Goal: Task Accomplishment & Management: Use online tool/utility

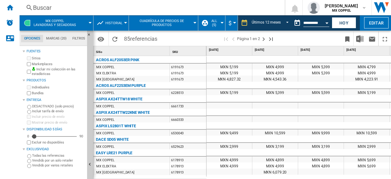
click at [53, 23] on span "MX COPPEL Lavadoras y secadoras" at bounding box center [55, 23] width 42 height 8
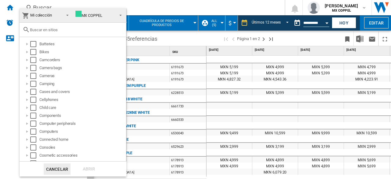
click at [155, 8] on md-backdrop at bounding box center [195, 89] width 391 height 179
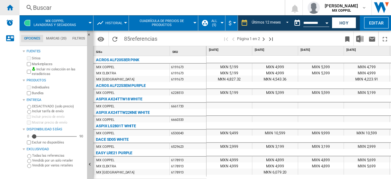
click at [12, 8] on ng-md-icon "Inicio" at bounding box center [9, 7] width 7 height 7
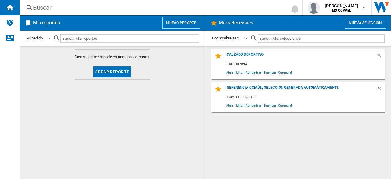
click at [184, 22] on button "Nuevo reporte" at bounding box center [181, 23] width 38 height 12
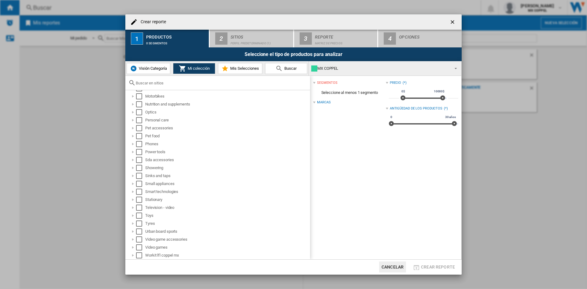
scroll to position [279, 0]
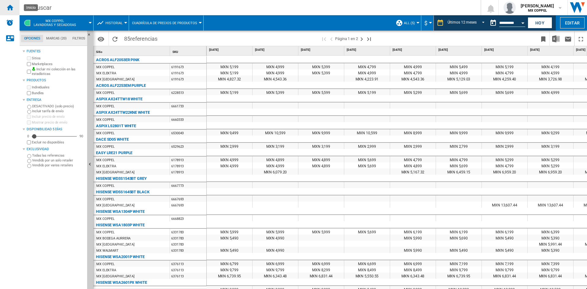
click at [13, 5] on ng-md-icon "Inicio" at bounding box center [9, 7] width 7 height 7
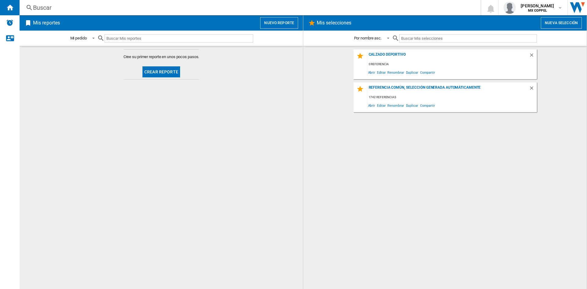
click at [167, 72] on button "Crear reporte" at bounding box center [161, 71] width 38 height 11
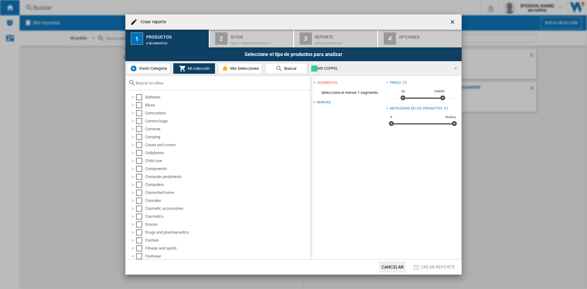
click at [159, 79] on div at bounding box center [217, 83] width 185 height 14
click at [157, 84] on input "text" at bounding box center [221, 83] width 171 height 5
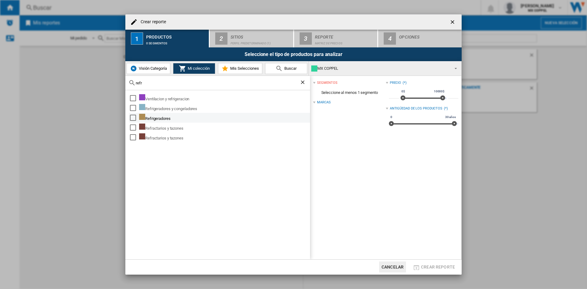
type input "refr"
click at [134, 117] on div "Select" at bounding box center [133, 118] width 6 height 6
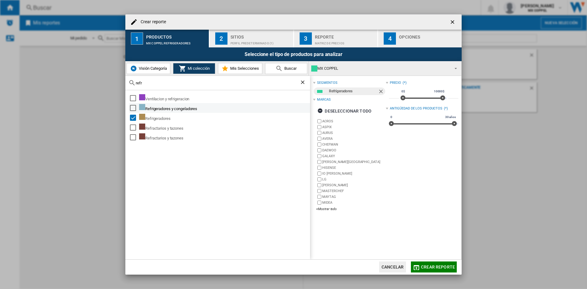
click at [134, 109] on div "Select" at bounding box center [133, 108] width 6 height 6
click at [226, 67] on md-icon at bounding box center [224, 68] width 7 height 7
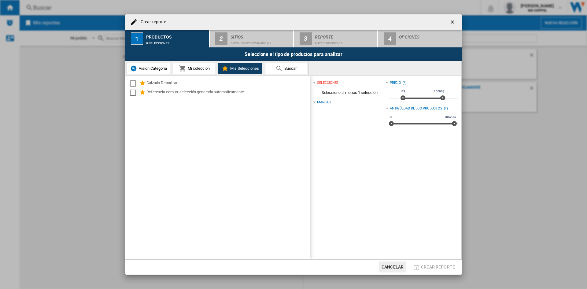
click at [206, 67] on span "Mi colección" at bounding box center [198, 68] width 24 height 5
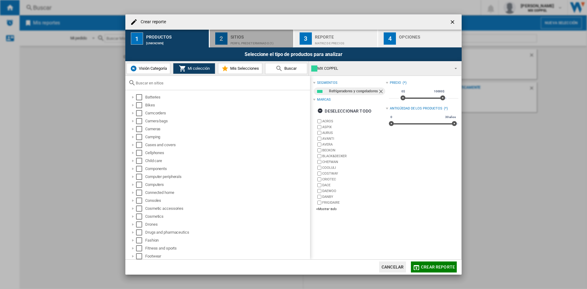
click at [253, 36] on div "Sitios" at bounding box center [260, 35] width 60 height 6
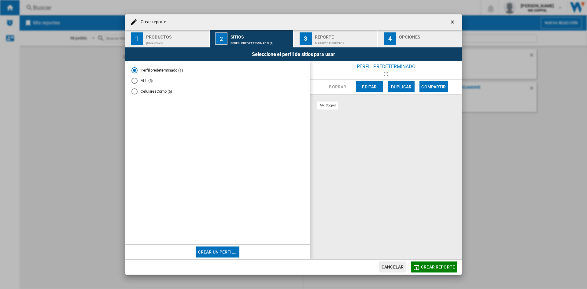
click at [152, 82] on md-radio-button "ALL (5)" at bounding box center [217, 81] width 173 height 6
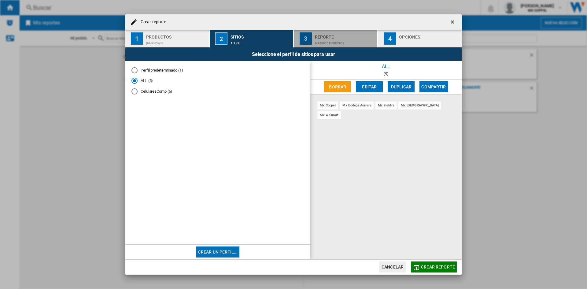
click at [320, 40] on div "Matriz de precios" at bounding box center [345, 42] width 60 height 6
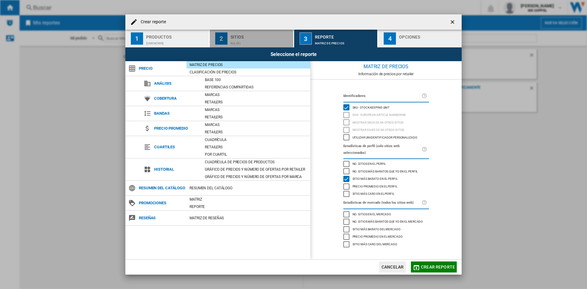
click at [232, 37] on div "Sitios" at bounding box center [260, 35] width 60 height 6
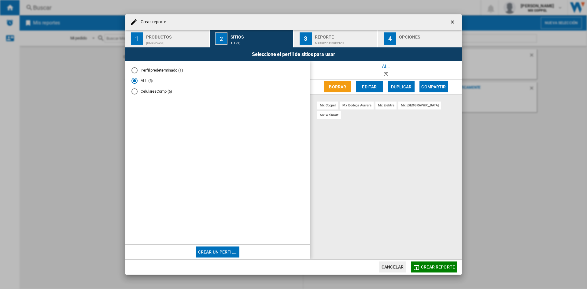
drag, startPoint x: 349, startPoint y: 24, endPoint x: 229, endPoint y: 28, distance: 120.2
click at [229, 28] on div "Crear reporte" at bounding box center [293, 21] width 336 height 15
click at [445, 270] on button "Crear reporte" at bounding box center [434, 266] width 46 height 11
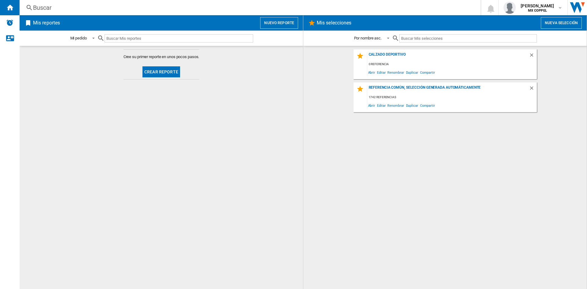
click at [273, 22] on button "Nuevo reporte" at bounding box center [279, 23] width 38 height 12
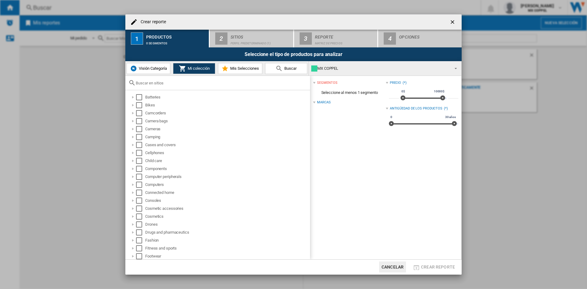
click at [187, 85] on input "Crear reporte ..." at bounding box center [221, 83] width 171 height 5
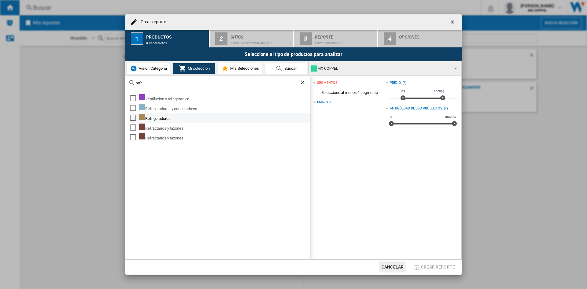
type input "refr"
click at [133, 117] on div "Select" at bounding box center [133, 118] width 6 height 6
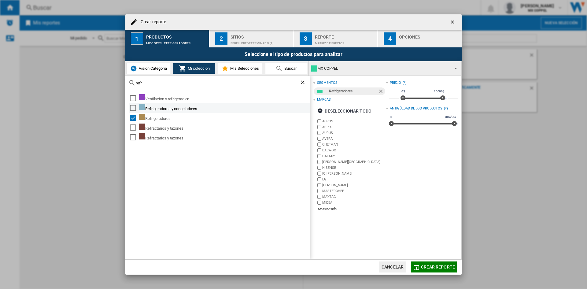
click at [134, 106] on div "Select" at bounding box center [133, 108] width 6 height 6
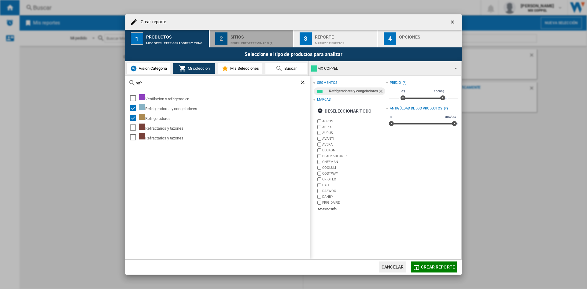
click at [267, 41] on div "Perfil predeterminado (1)" at bounding box center [260, 42] width 60 height 6
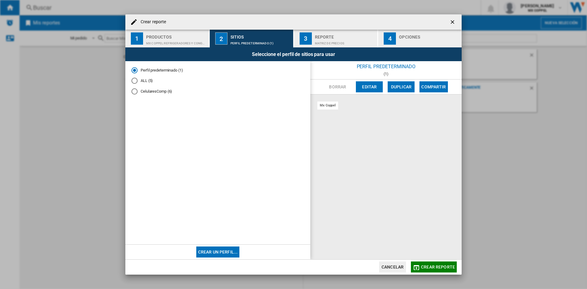
click at [209, 80] on md-radio-button "ALL (5)" at bounding box center [217, 81] width 173 height 6
click at [343, 40] on div "Matriz de precios" at bounding box center [345, 42] width 60 height 6
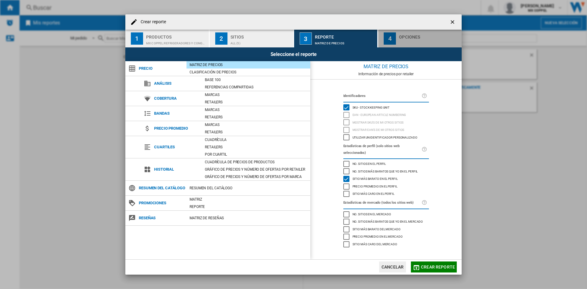
click at [392, 40] on div "4" at bounding box center [390, 38] width 12 height 12
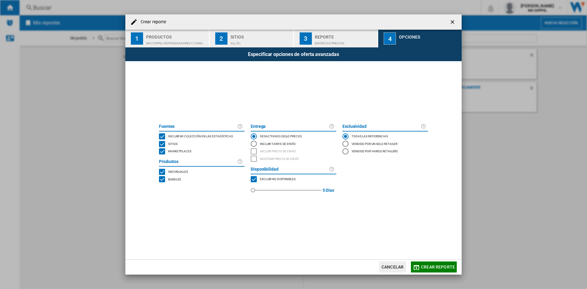
click at [439, 266] on span "Crear reporte" at bounding box center [438, 266] width 34 height 5
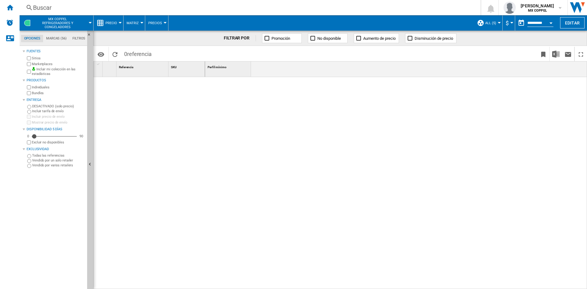
drag, startPoint x: 535, startPoint y: 21, endPoint x: 535, endPoint y: 24, distance: 3.7
click at [535, 21] on input "**********" at bounding box center [540, 24] width 26 height 6
click at [552, 22] on div "Open calendar" at bounding box center [550, 23] width 3 height 2
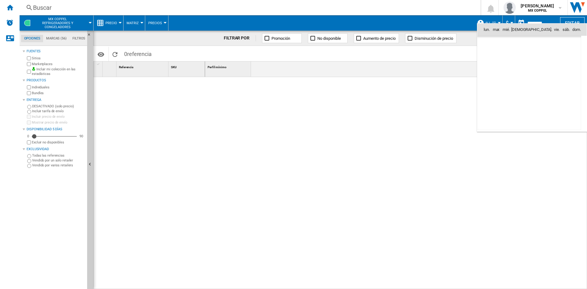
scroll to position [2915, 0]
click at [529, 55] on span "4" at bounding box center [529, 56] width 12 height 12
type input "**********"
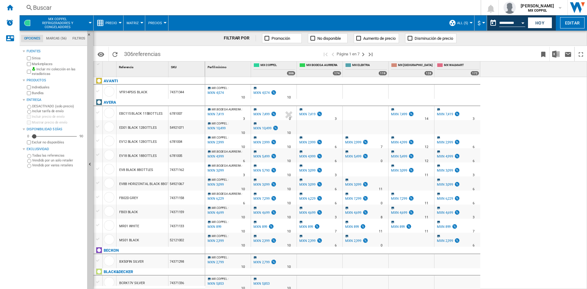
scroll to position [214, 0]
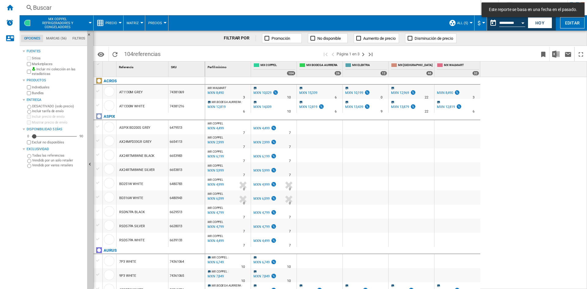
click at [135, 22] on span "Matriz" at bounding box center [133, 23] width 12 height 4
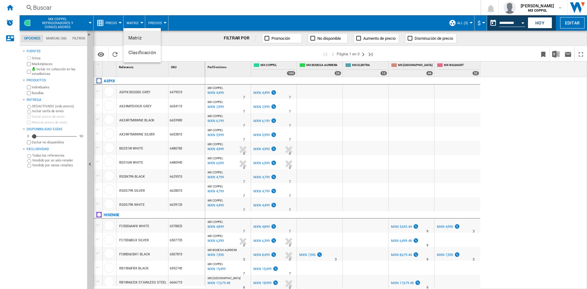
click at [118, 22] on md-backdrop at bounding box center [293, 144] width 587 height 289
click at [180, 90] on div "6479513" at bounding box center [186, 92] width 36 height 14
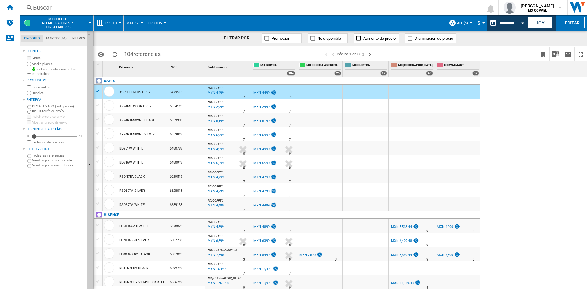
click at [175, 92] on div "6479513" at bounding box center [186, 92] width 36 height 14
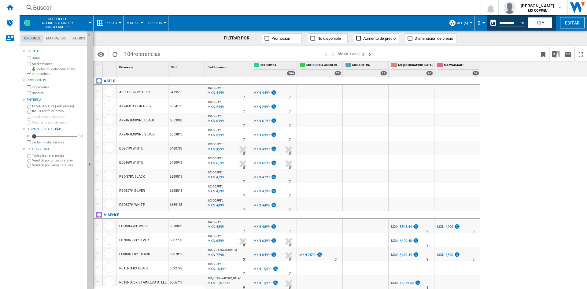
click at [175, 92] on div "6479513" at bounding box center [186, 92] width 36 height 14
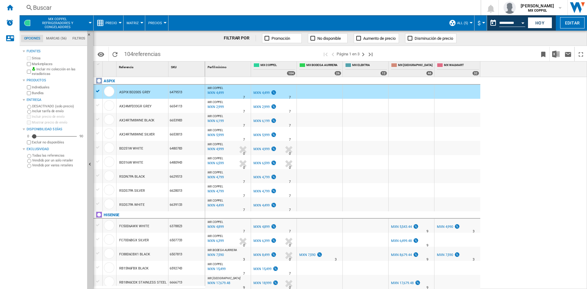
drag, startPoint x: 149, startPoint y: 91, endPoint x: 145, endPoint y: 90, distance: 4.7
click at [148, 91] on div "ASPIX BD200S GREY" at bounding box center [134, 92] width 31 height 14
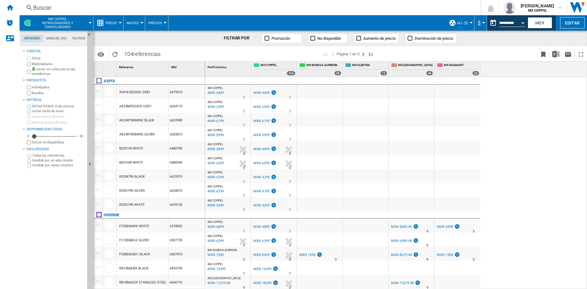
click at [143, 90] on div "ASPIX BD200S GREY" at bounding box center [134, 92] width 31 height 14
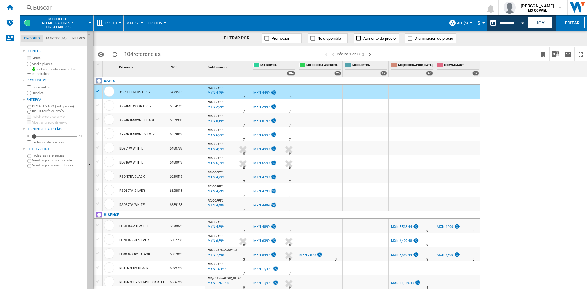
click at [117, 20] on button "Precio" at bounding box center [112, 22] width 15 height 15
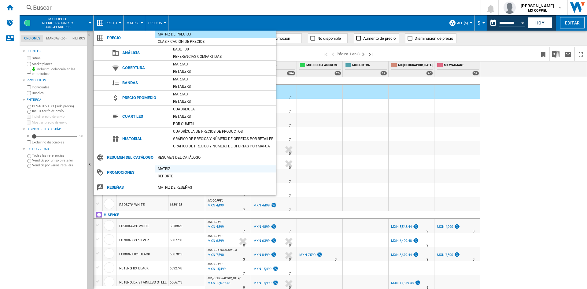
click at [166, 169] on div "Matriz" at bounding box center [216, 169] width 122 height 6
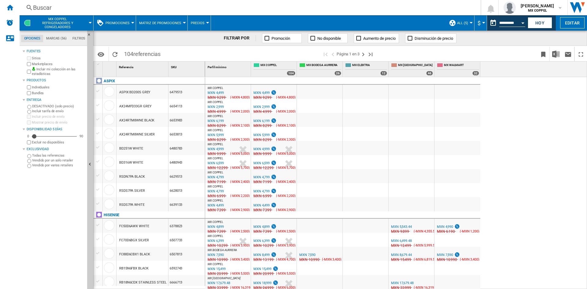
drag, startPoint x: 365, startPoint y: 169, endPoint x: 155, endPoint y: 192, distance: 212.1
click at [155, 192] on div "1 Referencia 1 SKU 1 [GEOGRAPHIC_DATA] ASPIX BD200S GREY 6479513 AX24MFD33GR GR…" at bounding box center [340, 174] width 493 height 227
click at [119, 24] on span "Promociones" at bounding box center [117, 23] width 24 height 4
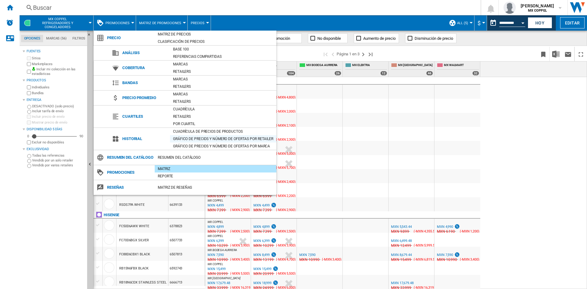
click at [193, 140] on div "Gráfico de precios y número de ofertas por retailer" at bounding box center [223, 139] width 106 height 6
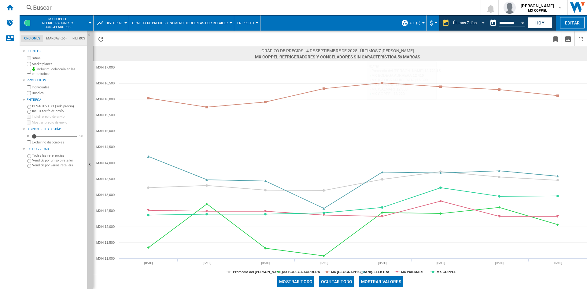
click at [453, 24] on div "Últimos 7 días" at bounding box center [465, 23] width 24 height 4
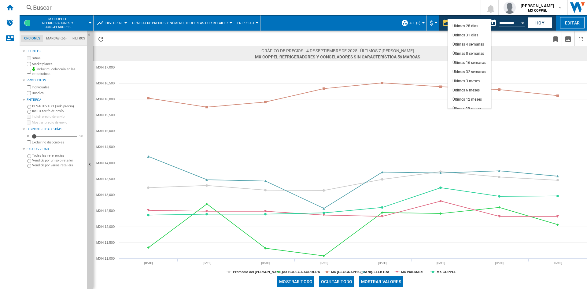
scroll to position [37, 0]
click at [480, 97] on div "Últimos 12 meses" at bounding box center [466, 96] width 29 height 5
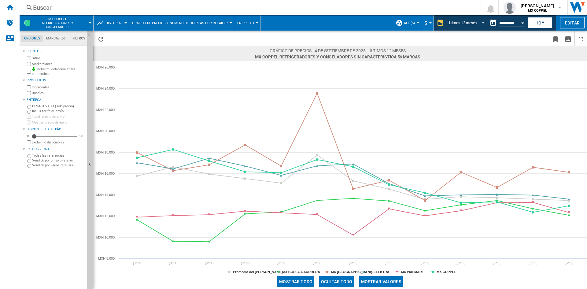
click at [478, 23] on span "REPORTS.WIZARD.STEPS.REPORT.STEPS.REPORT_OPTIONS.PERIOD: Últimos 12 meses" at bounding box center [481, 23] width 7 height 6
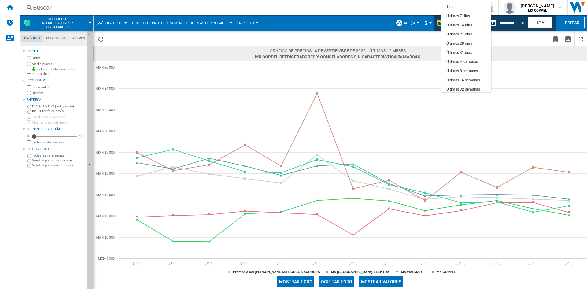
scroll to position [39, 0]
click at [407, 165] on md-backdrop at bounding box center [293, 144] width 587 height 289
